Goal: Navigation & Orientation: Find specific page/section

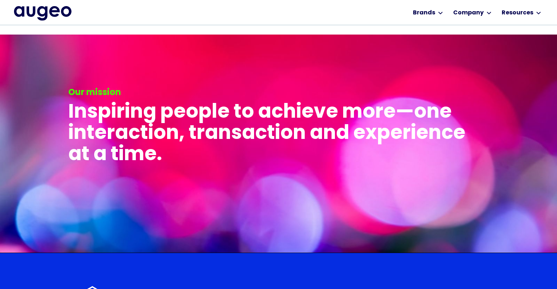
scroll to position [1378, 0]
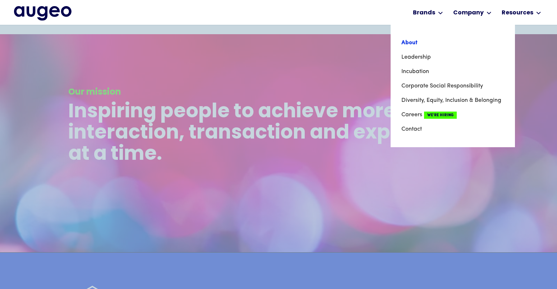
click at [417, 46] on link "About" at bounding box center [453, 43] width 103 height 14
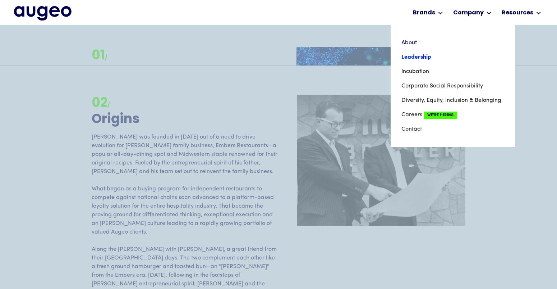
scroll to position [761, 0]
click at [428, 59] on link "Leadership" at bounding box center [453, 57] width 103 height 14
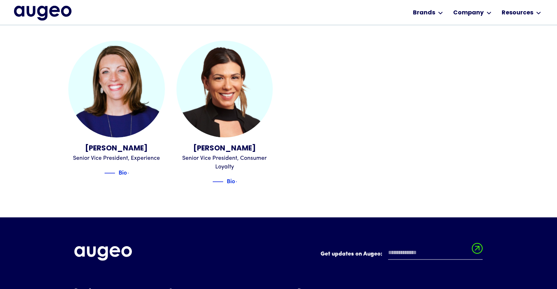
scroll to position [906, 0]
